Goal: Navigation & Orientation: Find specific page/section

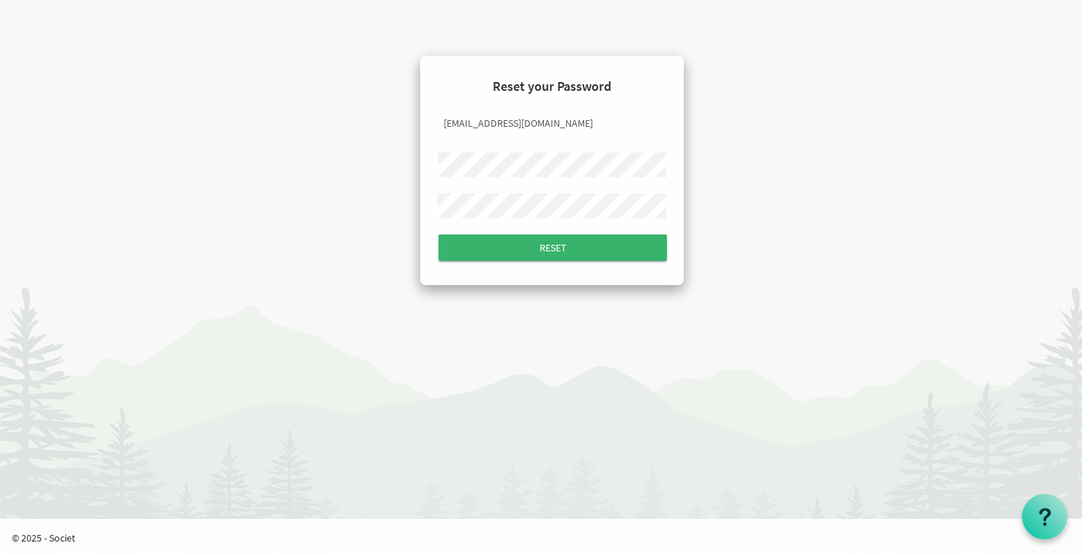
click at [439, 234] on input "Reset" at bounding box center [553, 247] width 228 height 26
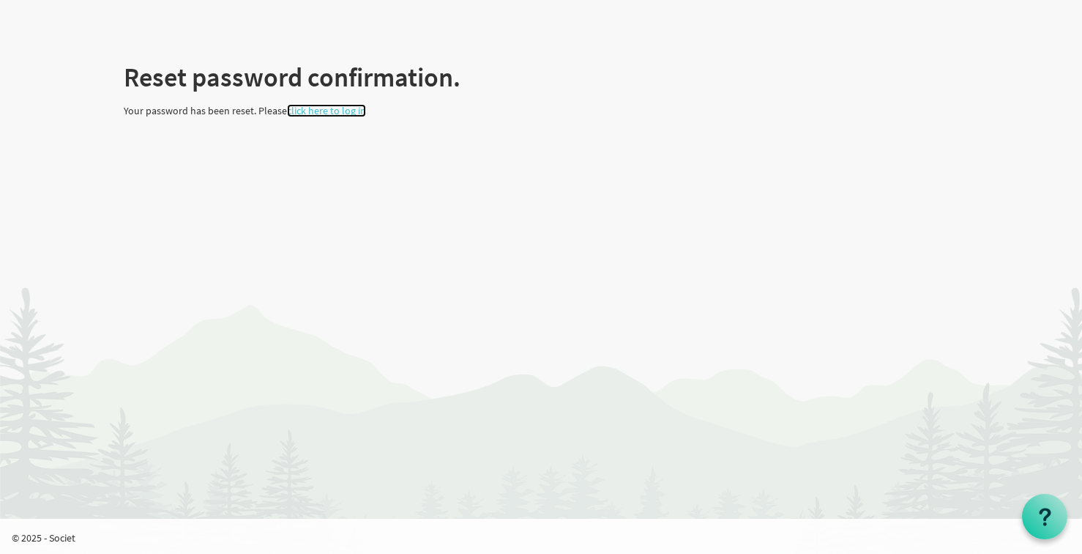
click at [337, 107] on link "click here to log in" at bounding box center [326, 110] width 79 height 13
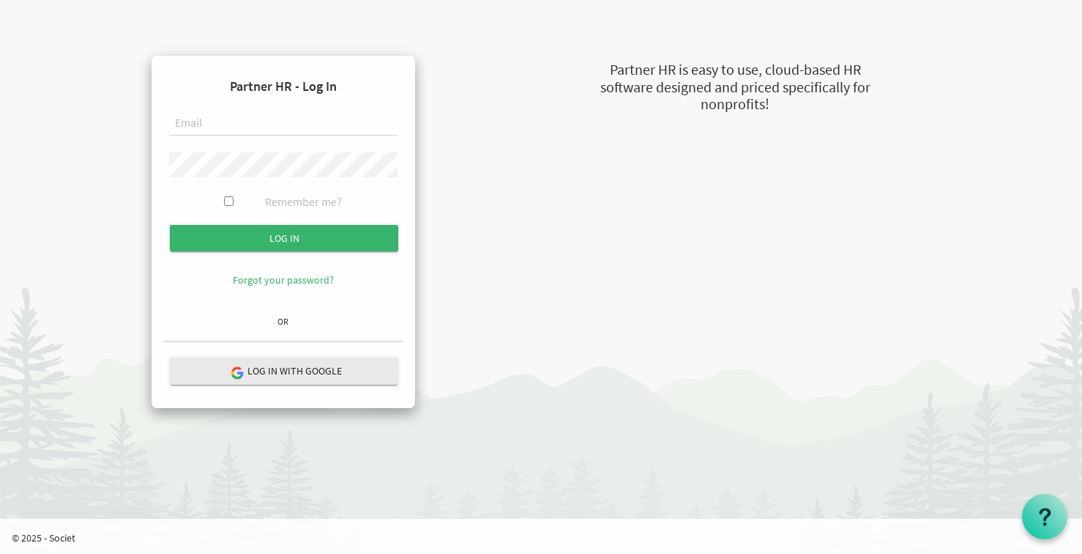
type input "[EMAIL_ADDRESS][DOMAIN_NAME]"
click at [227, 198] on input "Remember me?" at bounding box center [229, 201] width 10 height 10
checkbox input "true"
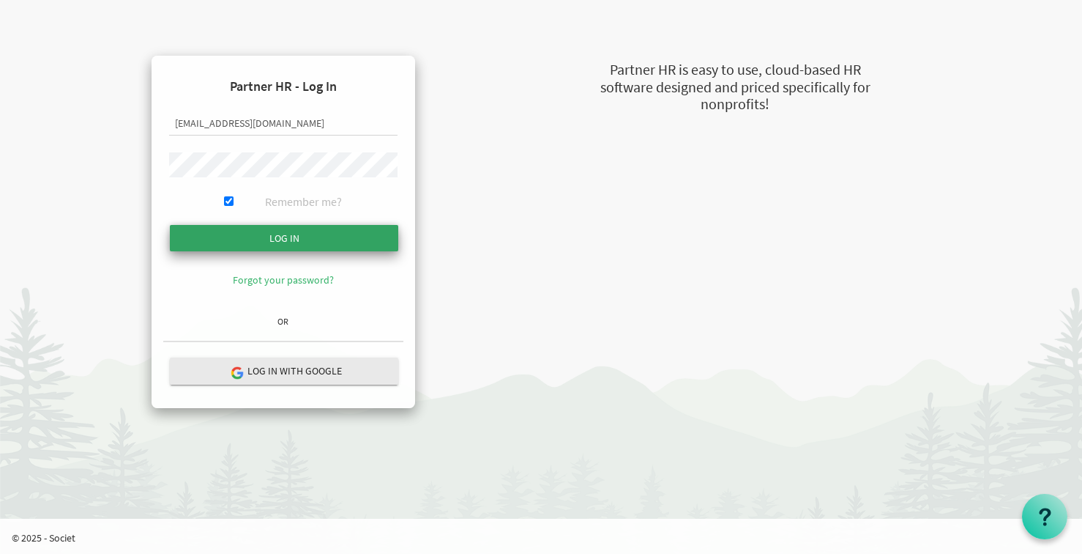
click at [255, 243] on input "submit" at bounding box center [284, 238] width 228 height 26
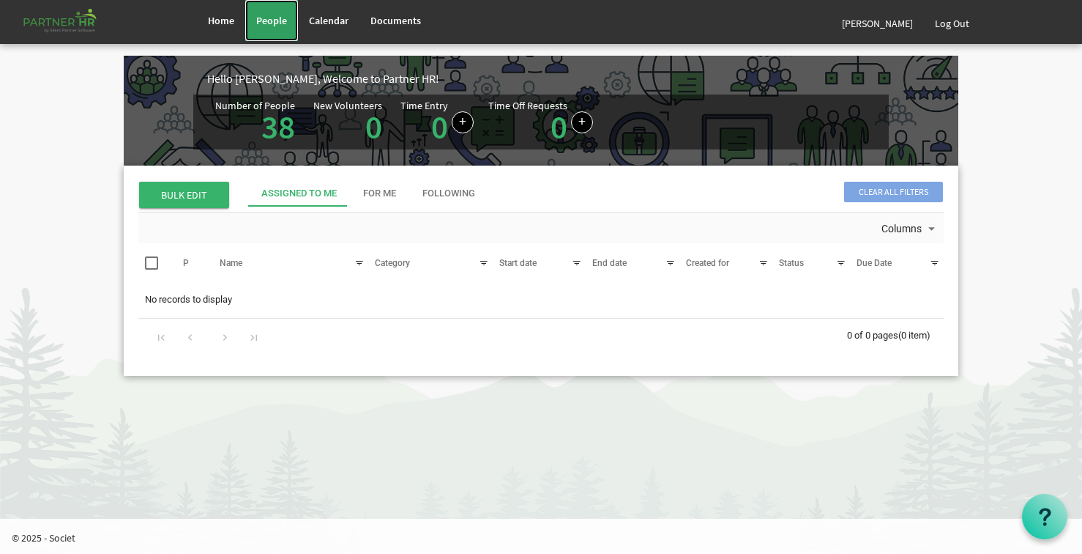
click at [283, 17] on span "People" at bounding box center [271, 20] width 31 height 13
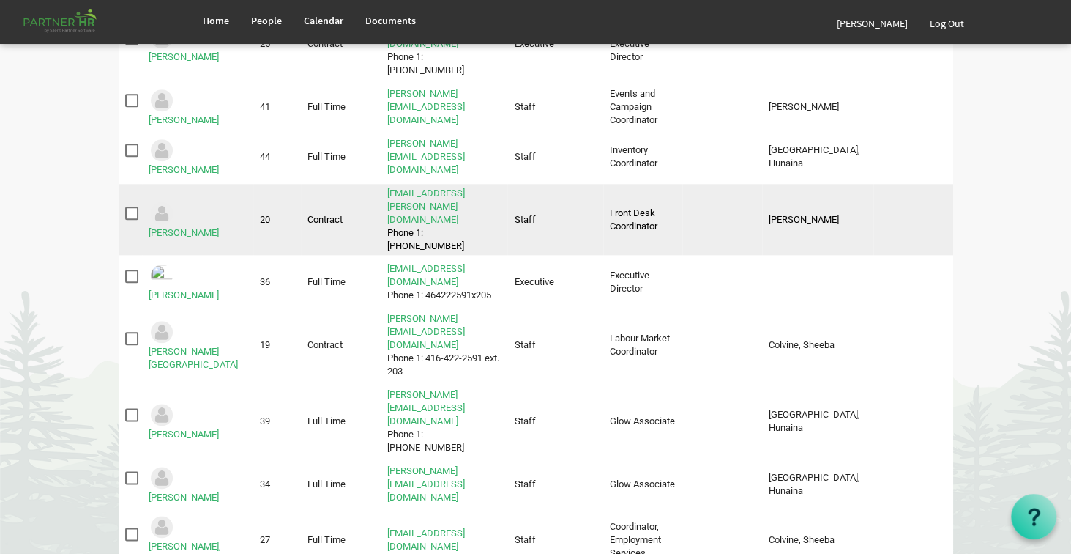
scroll to position [952, 0]
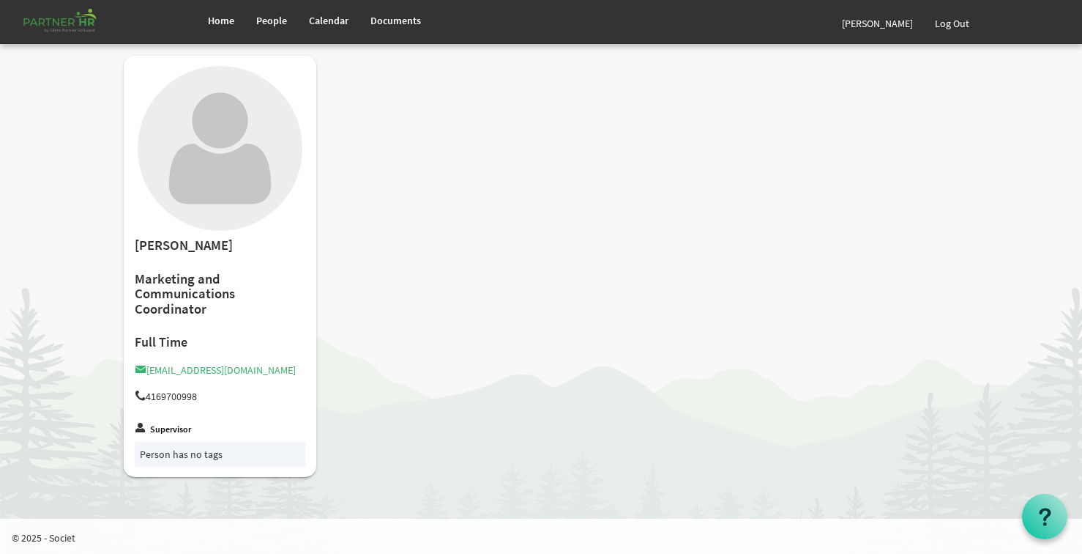
click at [160, 428] on label "Supervisor" at bounding box center [170, 430] width 41 height 10
click at [269, 16] on span "People" at bounding box center [271, 20] width 31 height 13
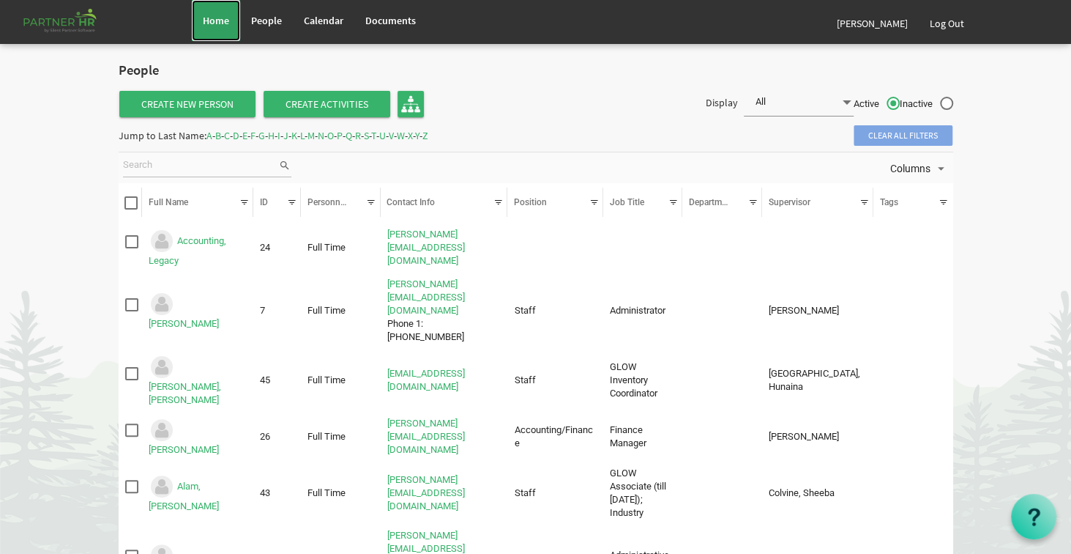
click at [227, 14] on span "Home" at bounding box center [216, 20] width 26 height 13
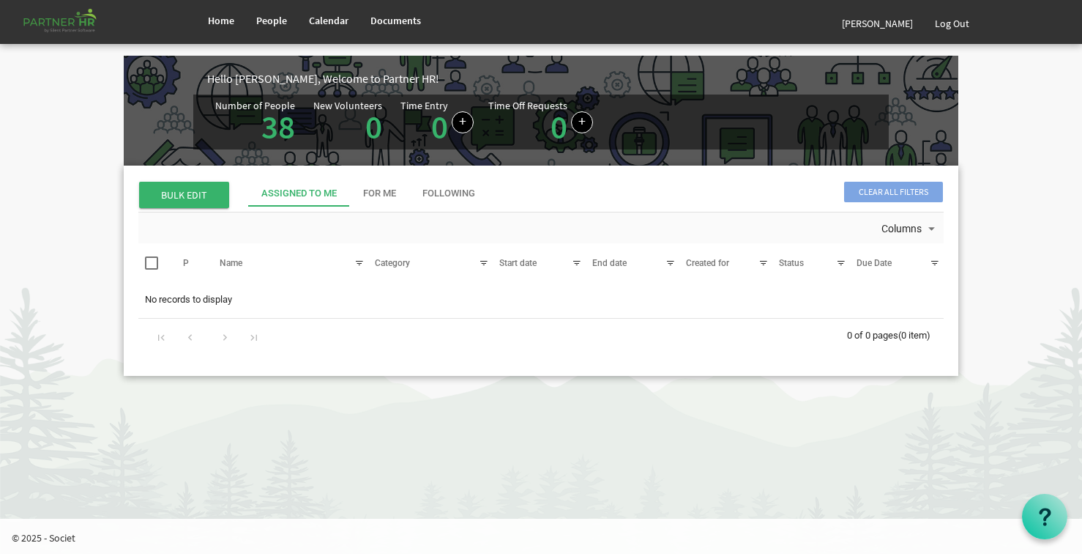
click at [313, 196] on div "Assigned To Me" at bounding box center [298, 194] width 75 height 14
